Goal: Communication & Community: Answer question/provide support

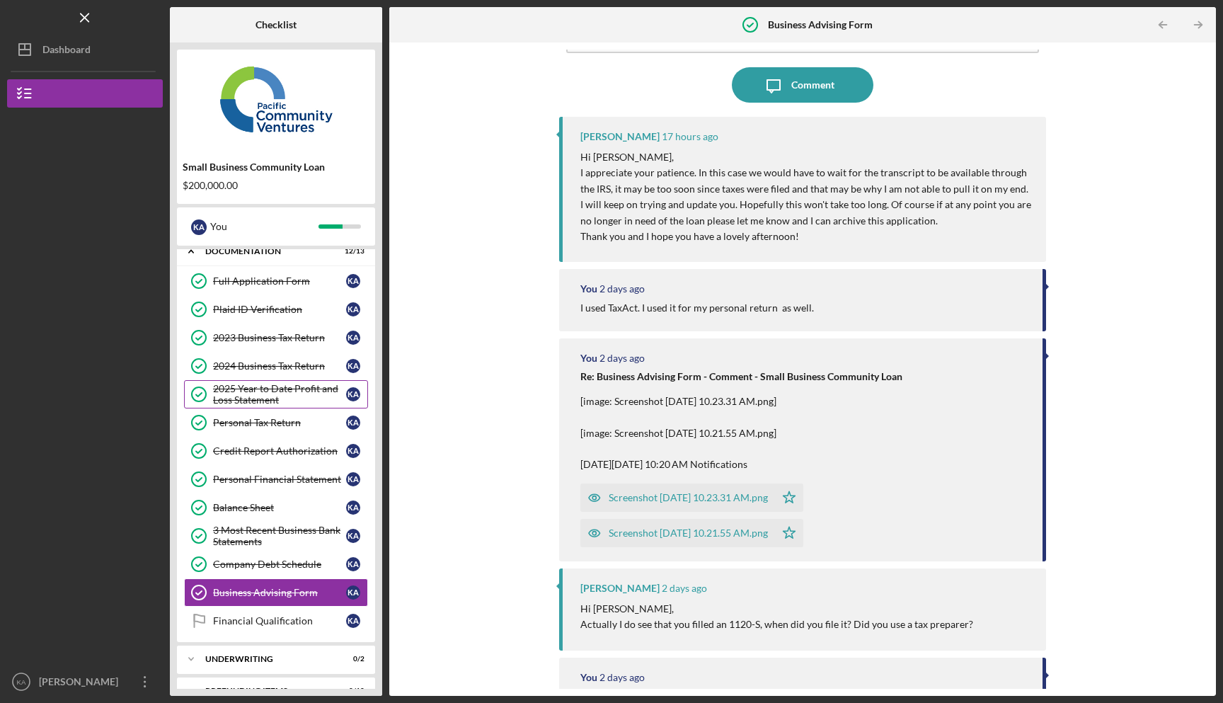
scroll to position [67, 0]
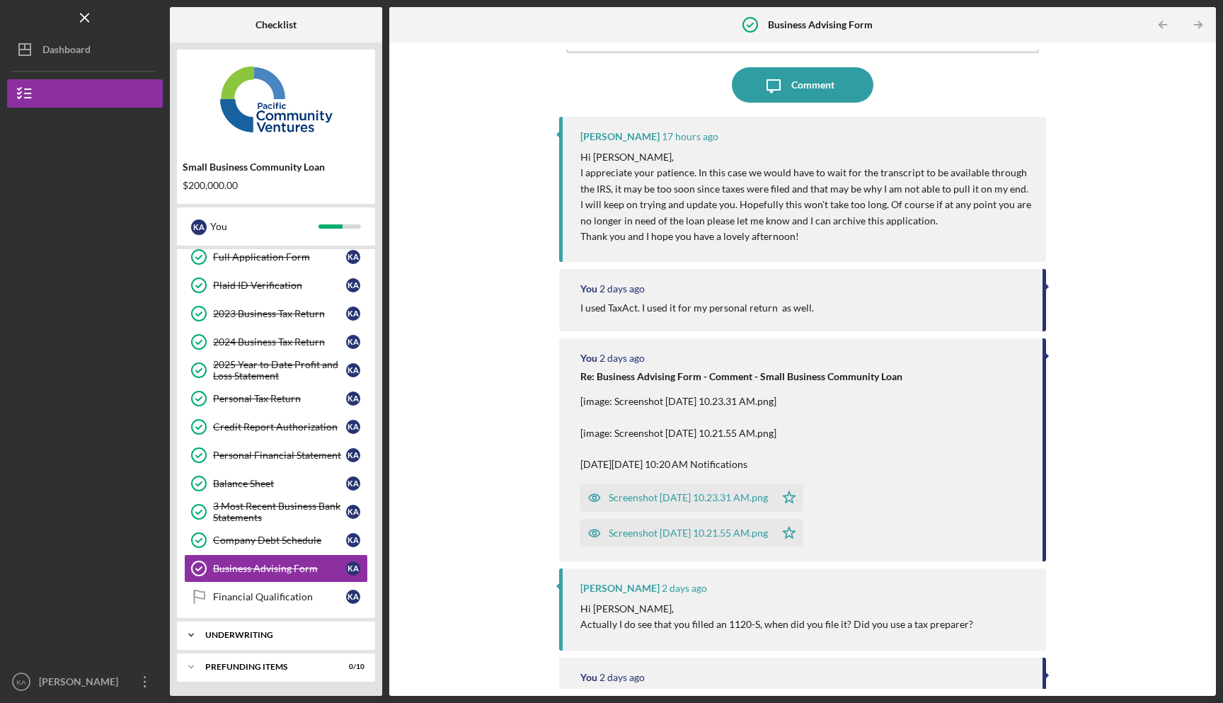
click at [295, 627] on div "Icon/Expander Underwriting 0 / 2" at bounding box center [276, 635] width 198 height 28
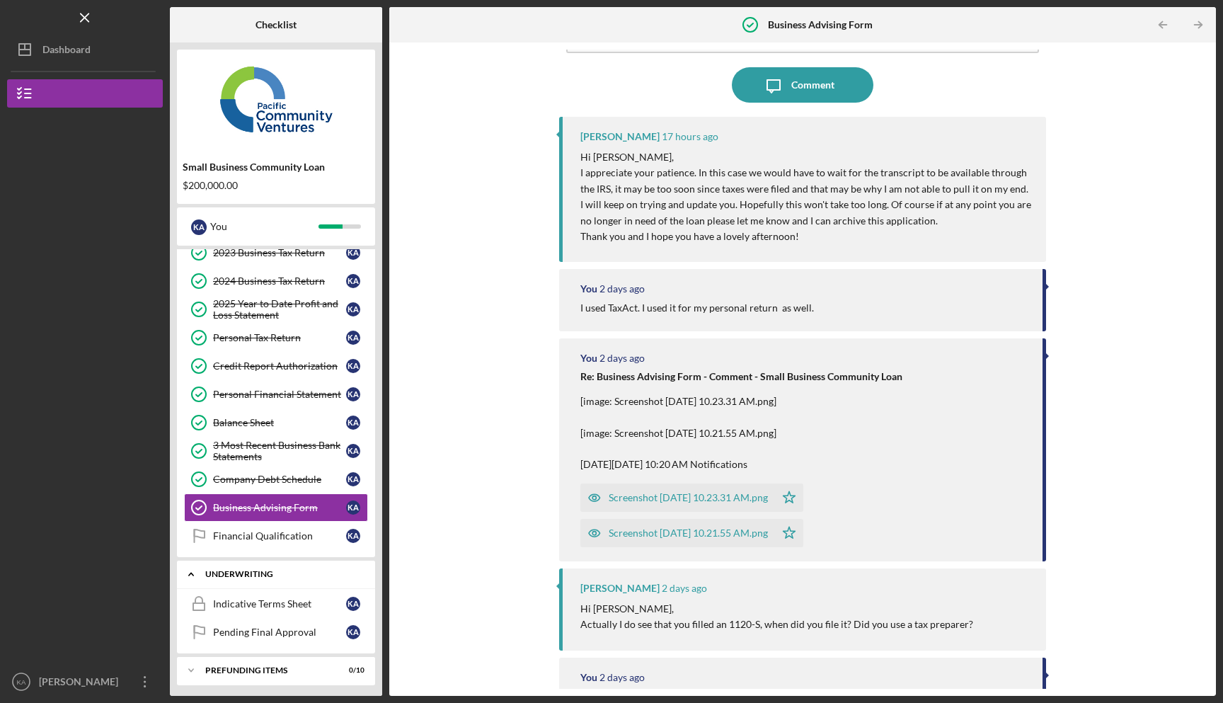
scroll to position [132, 0]
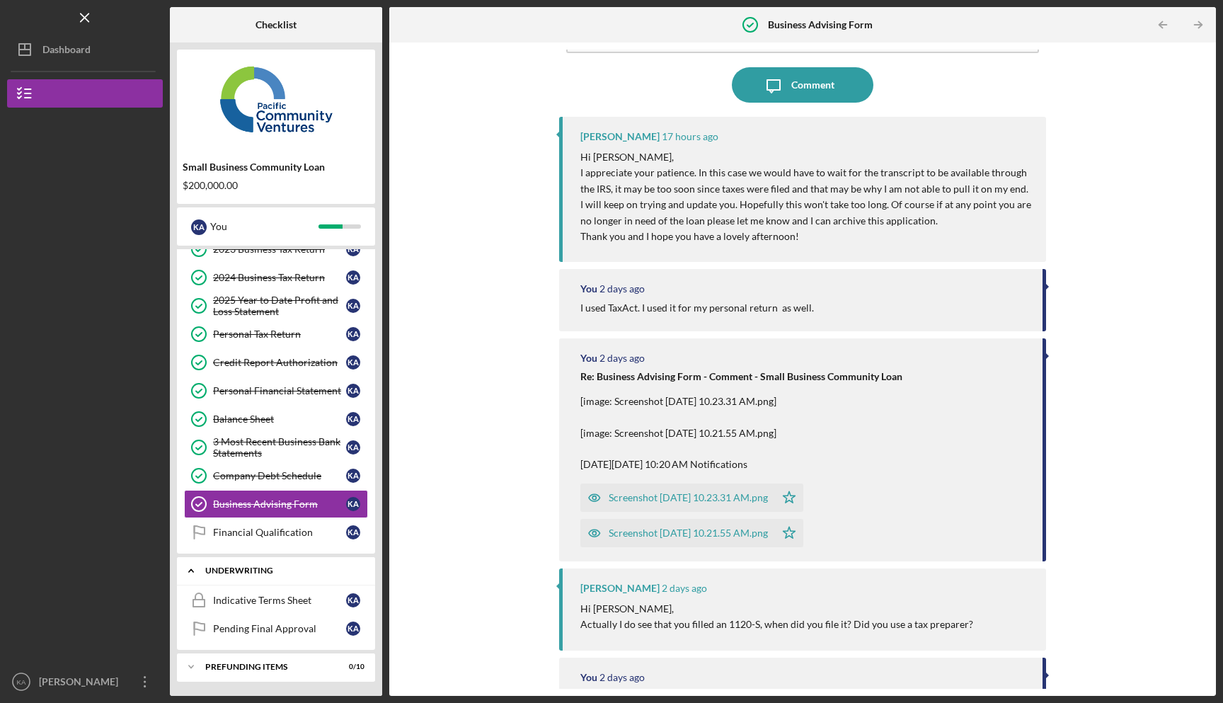
click at [285, 567] on div "Underwriting" at bounding box center [281, 570] width 152 height 8
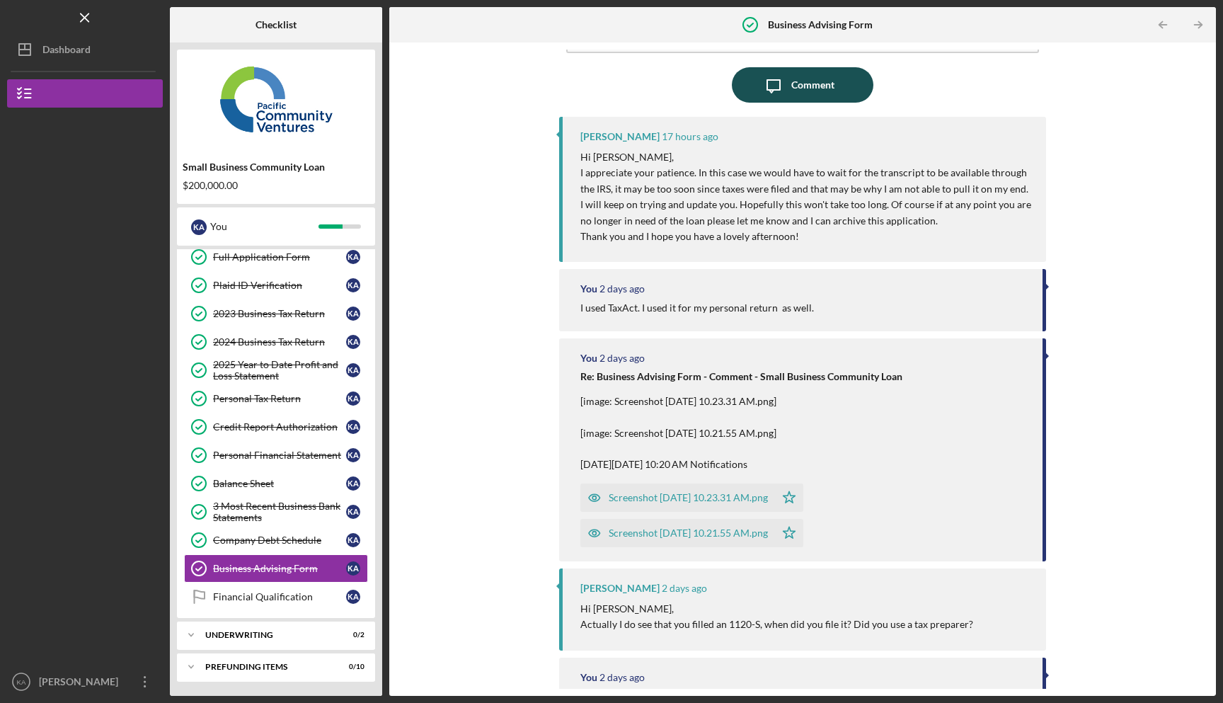
click at [824, 88] on div "Comment" at bounding box center [812, 84] width 43 height 35
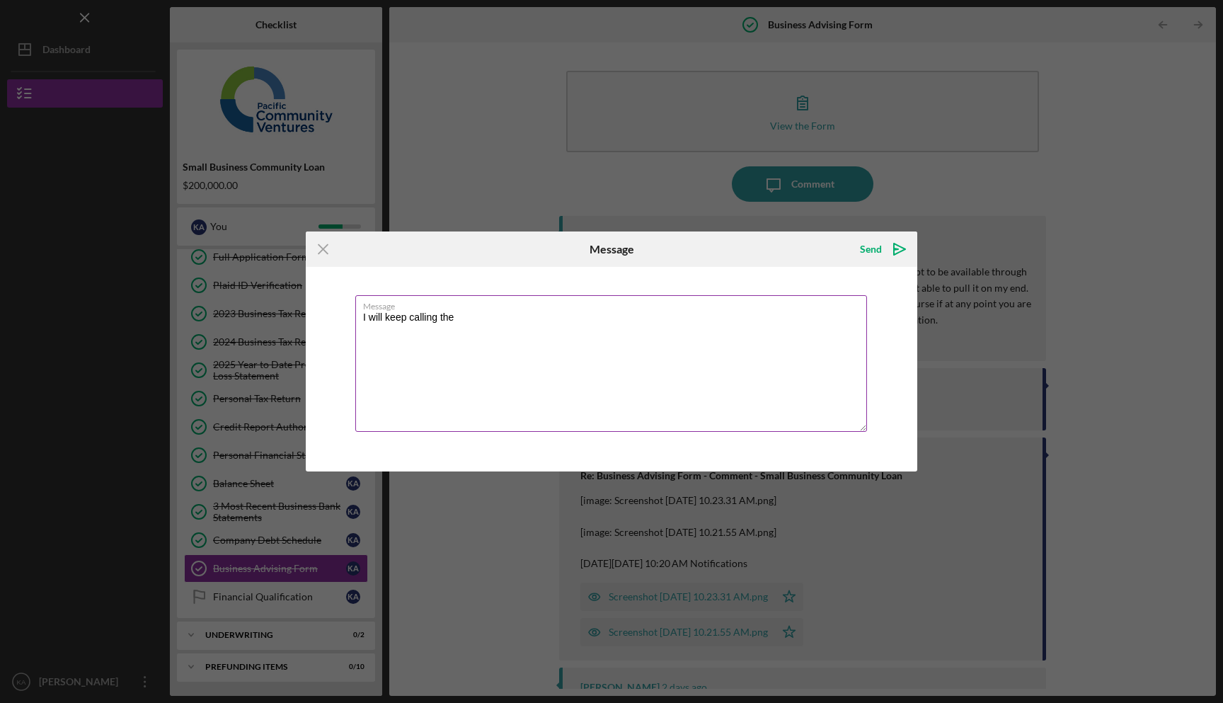
click at [403, 316] on textarea "I will keep calling the" at bounding box center [611, 363] width 512 height 137
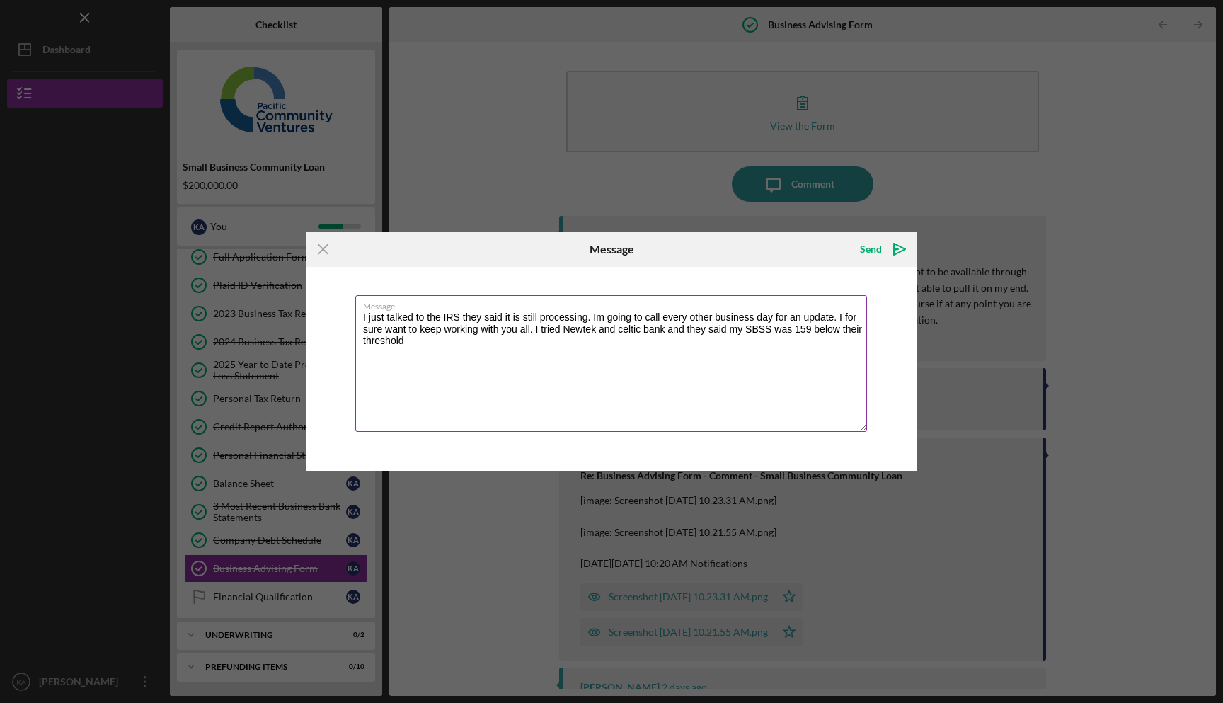
click at [583, 331] on textarea "I just talked to the IRS they said it is still processing. Im going to call eve…" at bounding box center [611, 363] width 512 height 137
click at [582, 331] on textarea "I just talked to the IRS they said it is still processing. Im going to call eve…" at bounding box center [611, 363] width 512 height 137
click at [481, 345] on textarea "I just talked to the IRS they said it is still processing. Im going to call eve…" at bounding box center [611, 363] width 512 height 137
click at [536, 331] on textarea "I just talked to the IRS they said it is still processing. Im going to call eve…" at bounding box center [611, 363] width 512 height 137
drag, startPoint x: 475, startPoint y: 341, endPoint x: 456, endPoint y: 343, distance: 18.5
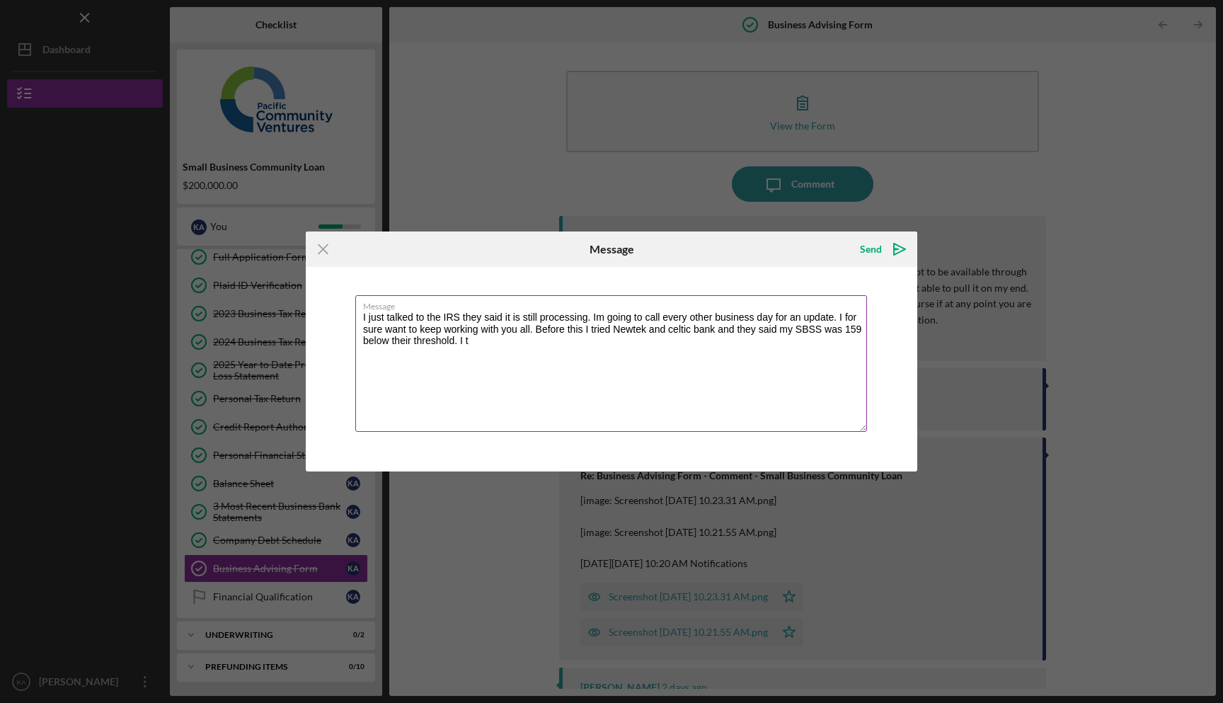
click at [456, 343] on textarea "I just talked to the IRS they said it is still processing. Im going to call eve…" at bounding box center [611, 363] width 512 height 137
click at [514, 342] on textarea "I just talked to the IRS they said it is still processing. Im going to call eve…" at bounding box center [611, 363] width 512 height 137
click at [653, 343] on textarea "I just talked to the IRS they said it is still processing. Im going to call eve…" at bounding box center [611, 363] width 512 height 137
click at [741, 340] on textarea "I just talked to the IRS they said it is still processing. Im going to call eve…" at bounding box center [611, 363] width 512 height 137
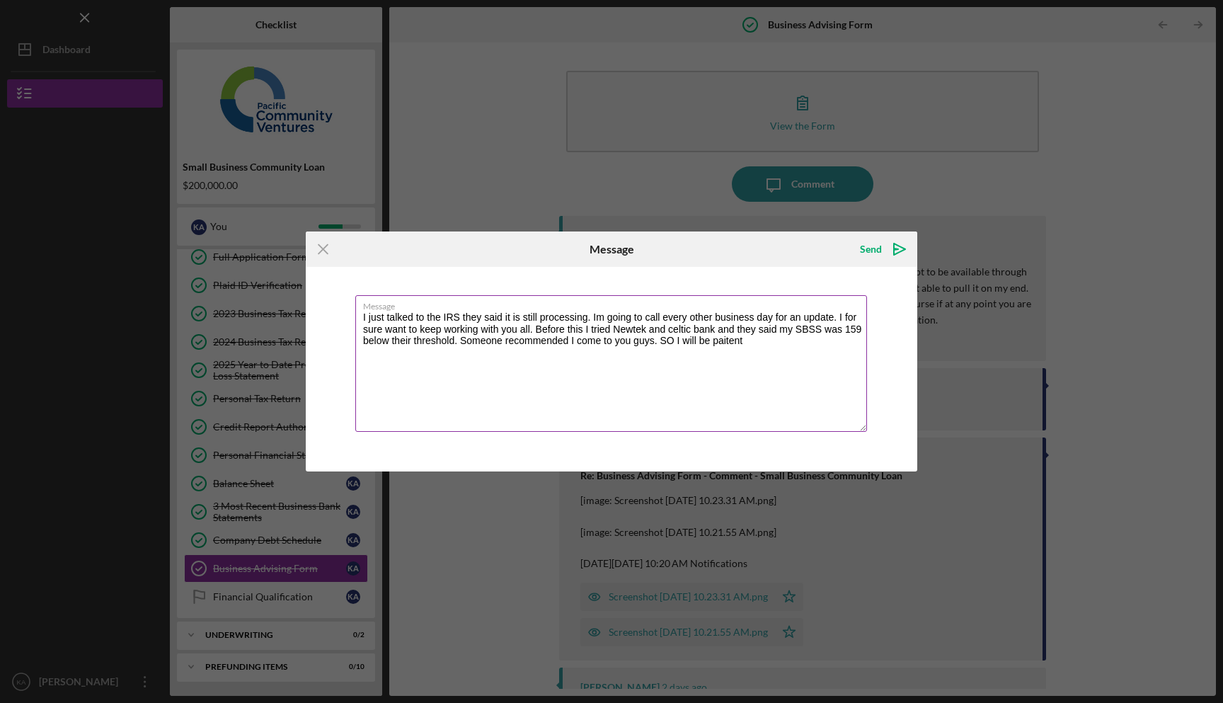
click at [741, 340] on textarea "I just talked to the IRS they said it is still processing. Im going to call eve…" at bounding box center [611, 363] width 512 height 137
click at [730, 341] on textarea "I just talked to the IRS they said it is still processing. Im going to call eve…" at bounding box center [611, 363] width 512 height 137
click at [678, 328] on textarea "I just talked to the IRS they said it is still processing. Im going to call eve…" at bounding box center [611, 363] width 512 height 137
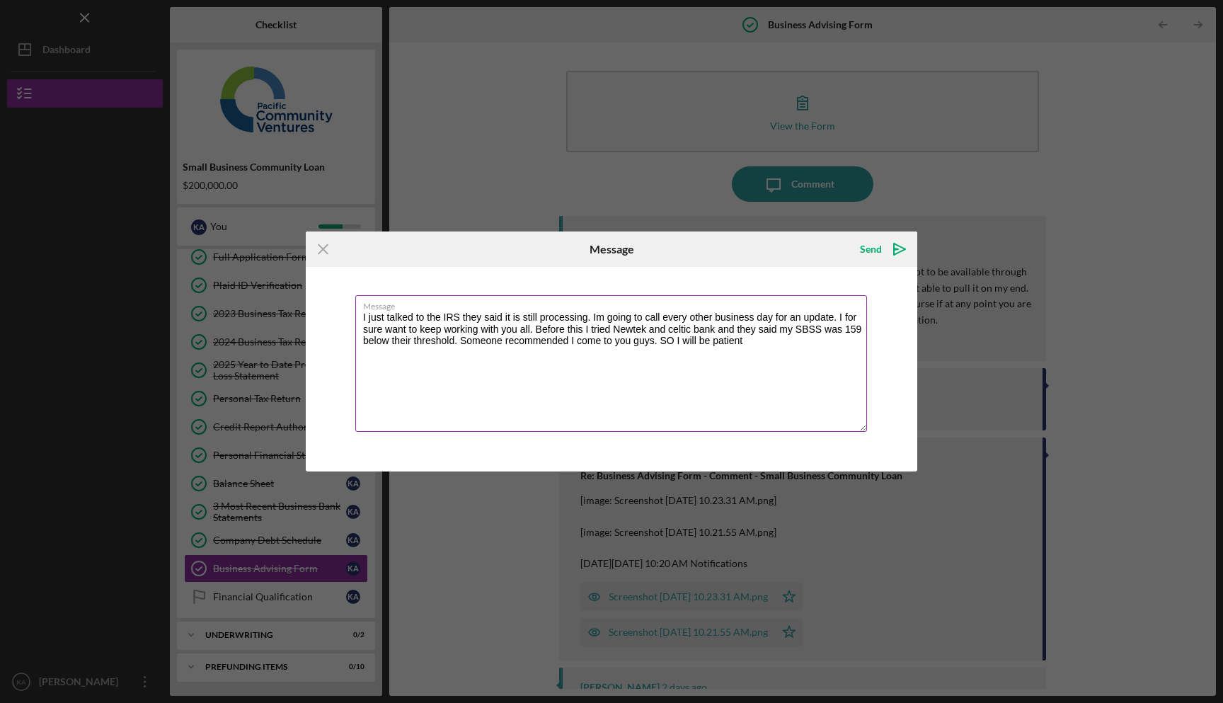
click at [670, 328] on textarea "I just talked to the IRS they said it is still processing. Im going to call eve…" at bounding box center [611, 363] width 512 height 137
click at [745, 344] on textarea "I just talked to the IRS they said it is still processing. Im going to call eve…" at bounding box center [611, 363] width 512 height 137
type textarea "I just talked to the IRS they said it is still processing. Im going to call eve…"
click at [886, 253] on icon "Icon/icon-invite-send" at bounding box center [899, 248] width 35 height 35
